Goal: Task Accomplishment & Management: Complete application form

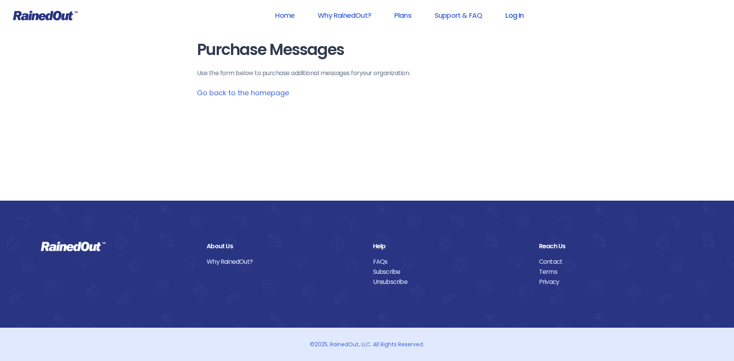
click at [523, 13] on link "Log In" at bounding box center [514, 15] width 38 height 17
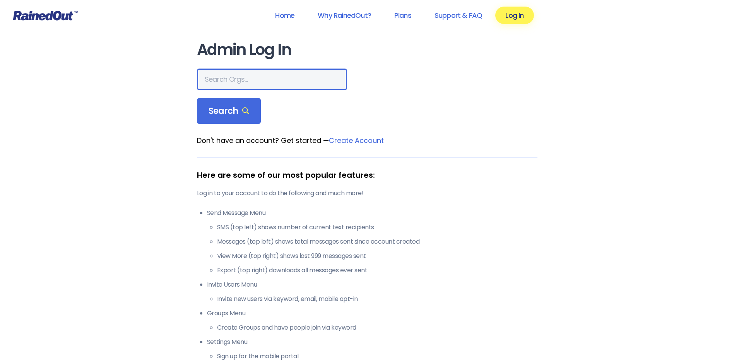
click at [211, 84] on input "text" at bounding box center [272, 79] width 150 height 22
type input "wcs"
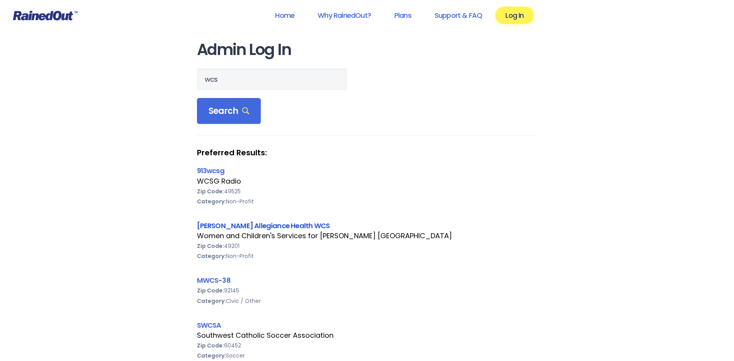
click at [222, 222] on link "[PERSON_NAME] Allegiance Health WCS" at bounding box center [263, 226] width 133 height 10
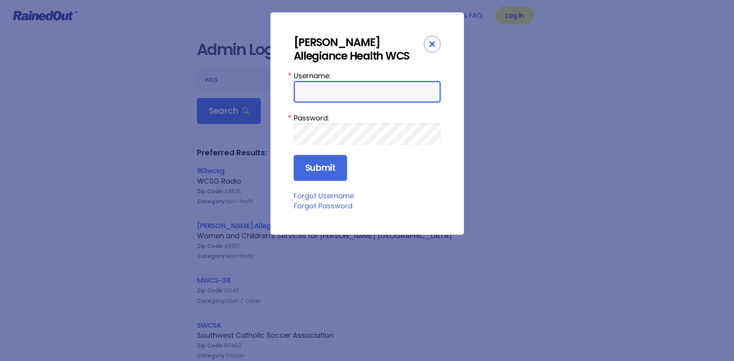
click at [303, 96] on input "Username:" at bounding box center [367, 92] width 147 height 22
type input "amercur1"
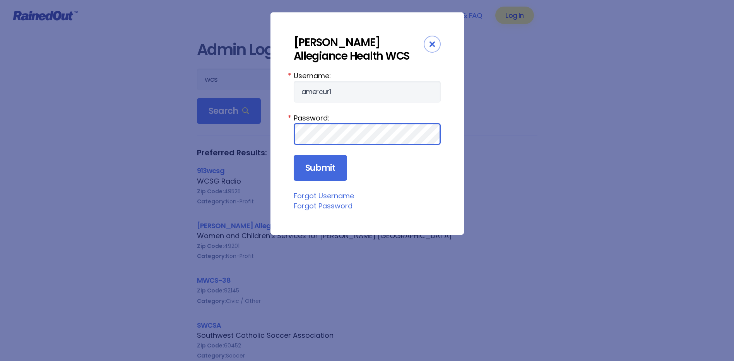
click at [294, 155] on input "Submit" at bounding box center [320, 168] width 53 height 26
